Goal: Entertainment & Leisure: Consume media (video, audio)

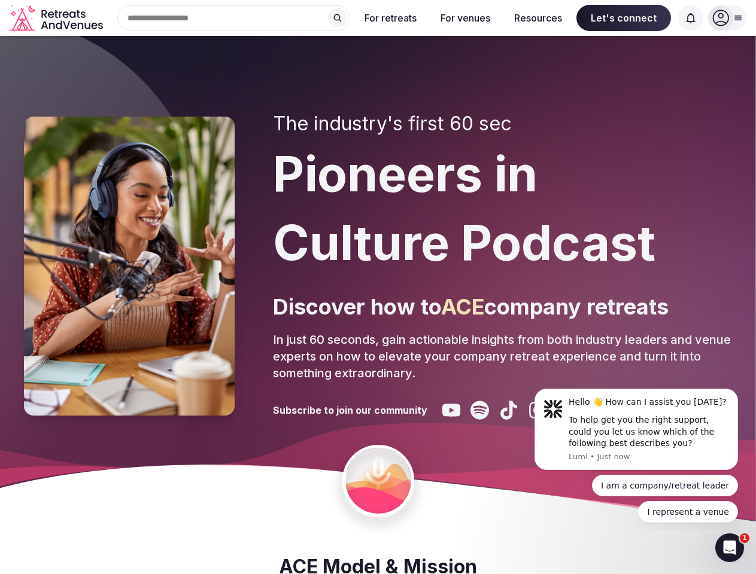
click at [378, 287] on div "The industry's first 60 sec Pioneers in Culture Podcast Discover how to ACE com…" at bounding box center [502, 266] width 459 height 308
click at [234, 18] on div "Search Popular Destinations [GEOGRAPHIC_DATA], [GEOGRAPHIC_DATA] [GEOGRAPHIC_DA…" at bounding box center [229, 17] width 242 height 25
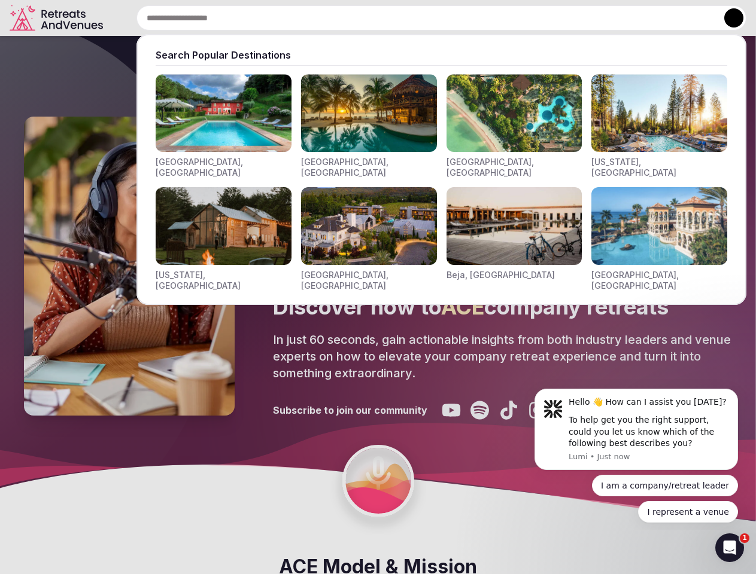
click at [337, 18] on input "text" at bounding box center [441, 17] width 610 height 25
click at [391, 18] on input "text" at bounding box center [441, 17] width 610 height 25
click at [465, 18] on input "text" at bounding box center [441, 17] width 610 height 25
click at [538, 18] on input "text" at bounding box center [441, 17] width 610 height 25
click at [623, 18] on input "text" at bounding box center [441, 17] width 610 height 25
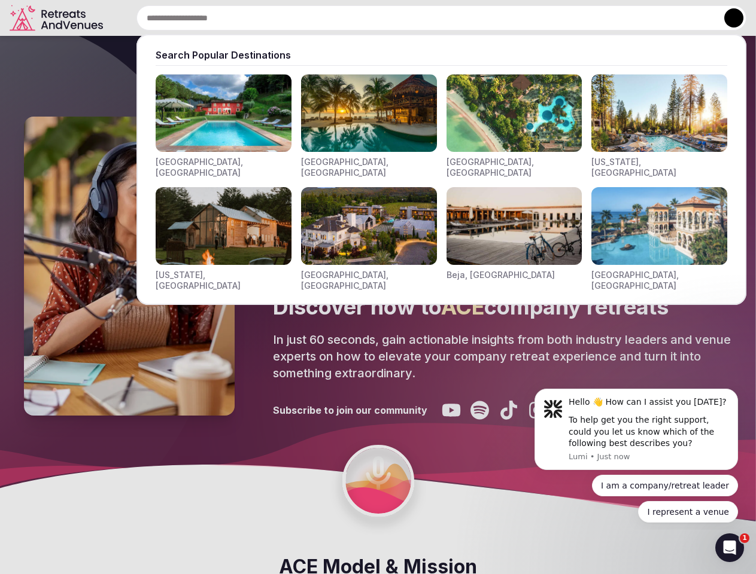
click at [690, 18] on input "text" at bounding box center [441, 17] width 610 height 25
click at [727, 18] on button at bounding box center [733, 17] width 19 height 19
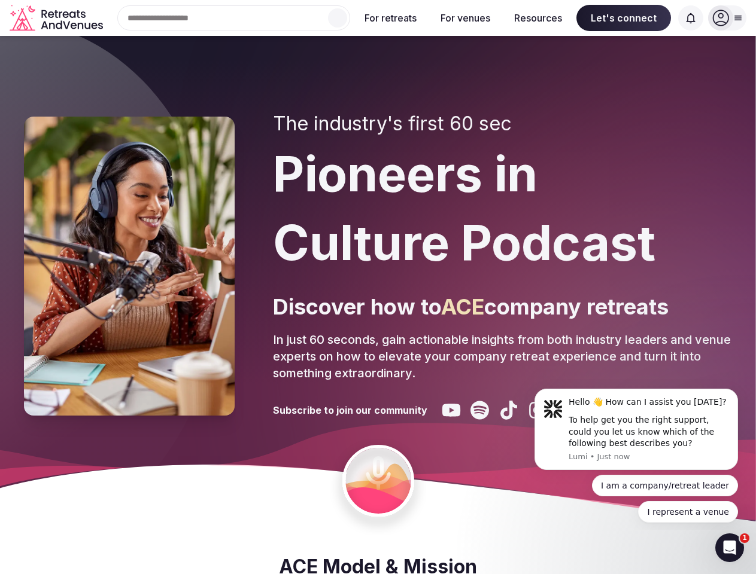
click at [636, 430] on div "To help get you the right support, could you let us know which of the following…" at bounding box center [648, 432] width 160 height 35
